Goal: Find specific page/section: Find specific page/section

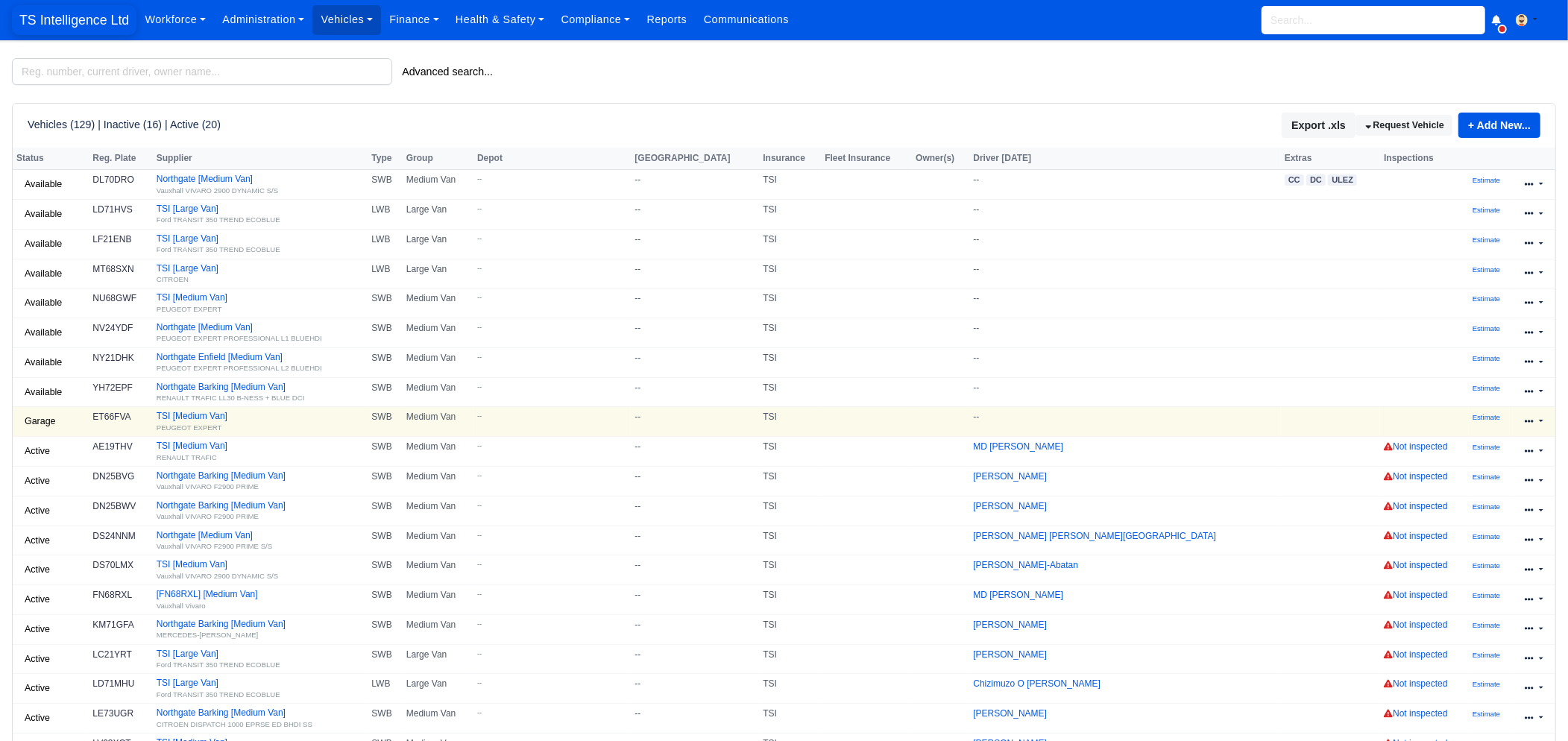
click at [72, 21] on span "TS Intelligence Ltd" at bounding box center [74, 19] width 124 height 30
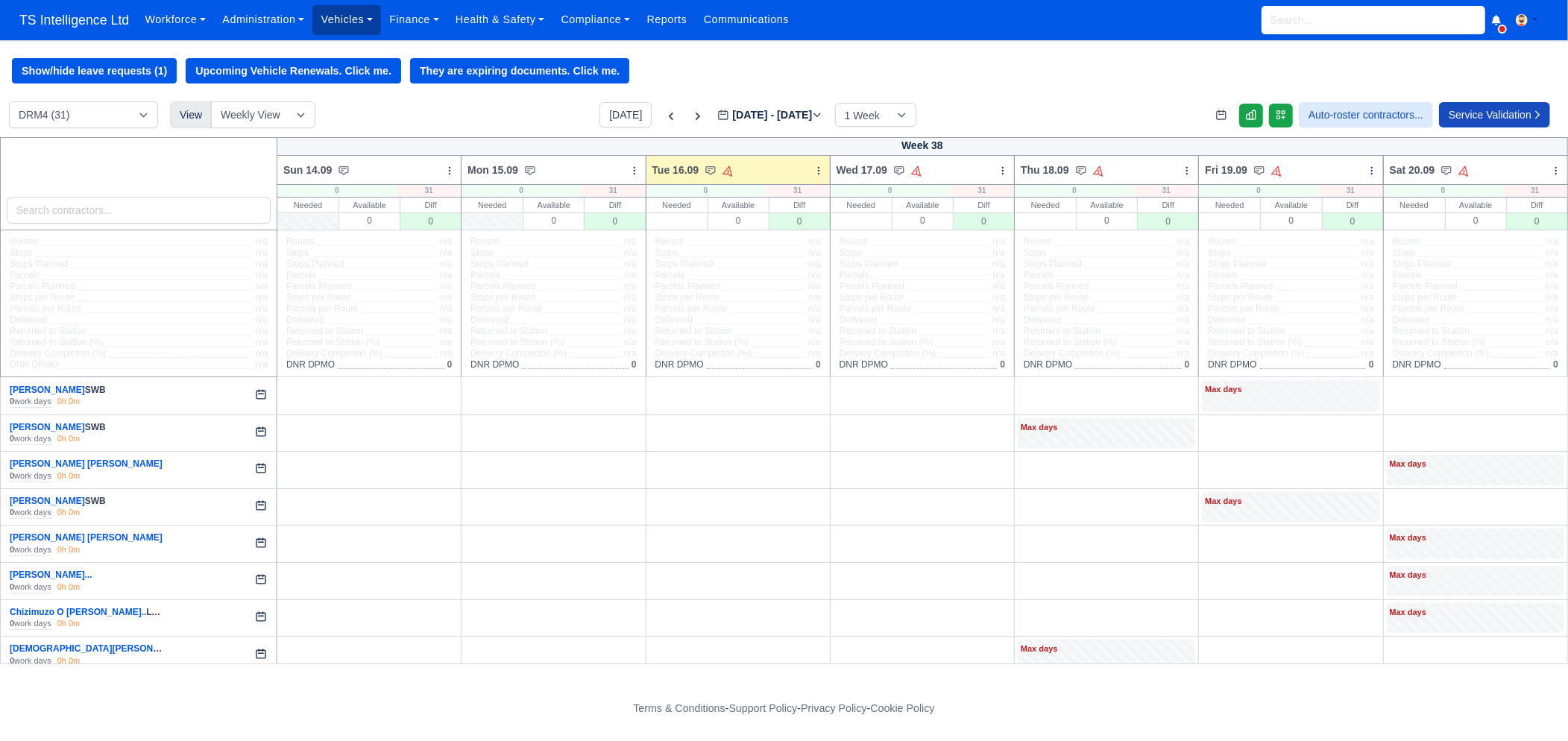
click at [363, 21] on link "Vehicles" at bounding box center [347, 19] width 69 height 29
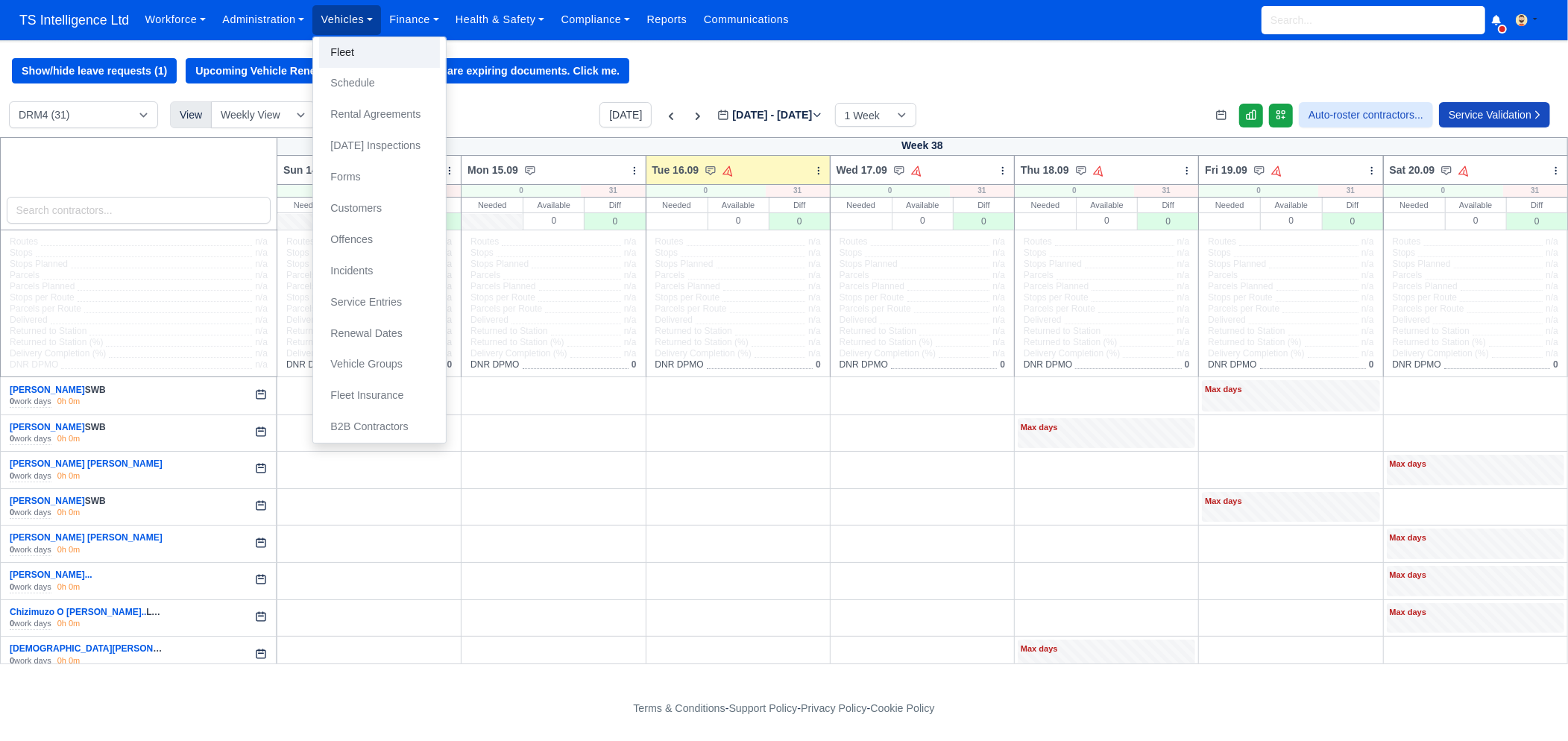
click at [355, 55] on link "Fleet" at bounding box center [380, 52] width 120 height 31
